Goal: Find specific page/section

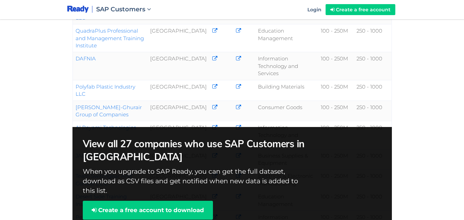
scroll to position [414, 0]
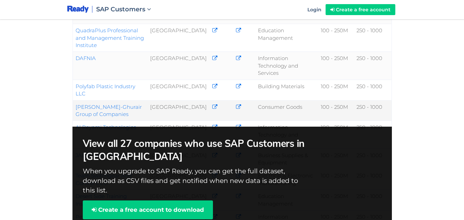
click at [95, 104] on link "[PERSON_NAME]-Ghurair Group of Companies" at bounding box center [109, 111] width 66 height 14
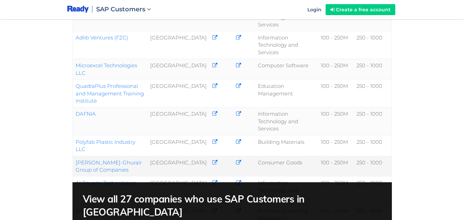
scroll to position [357, 0]
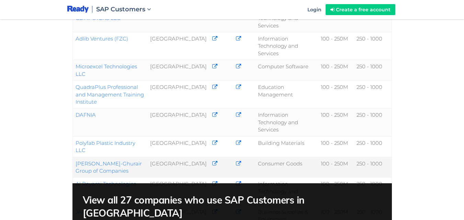
drag, startPoint x: 74, startPoint y: 154, endPoint x: 107, endPoint y: 161, distance: 32.9
click at [107, 161] on td "[PERSON_NAME]-Ghurair Group of Companies" at bounding box center [109, 167] width 75 height 21
copy link "[PERSON_NAME]-Ghurair Group of Companies"
